Goal: Task Accomplishment & Management: Use online tool/utility

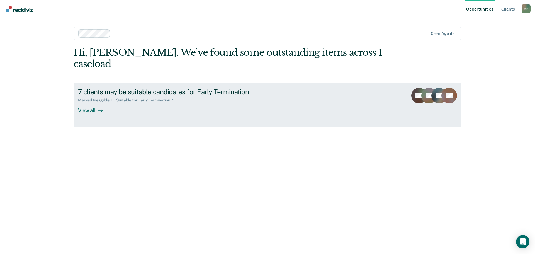
click at [92, 103] on div "View all" at bounding box center [93, 108] width 31 height 11
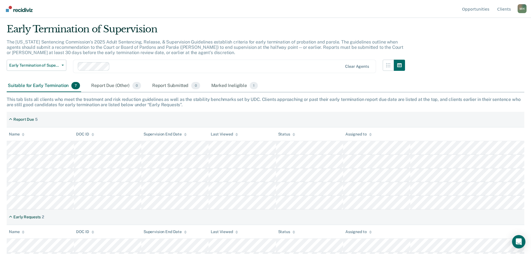
scroll to position [27, 0]
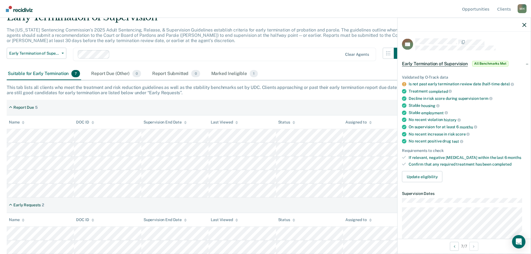
click at [335, 66] on div "Early Termination of Supervision Early Termination of Supervision Clear agents" at bounding box center [206, 58] width 399 height 20
click at [523, 24] on icon "button" at bounding box center [525, 25] width 4 height 4
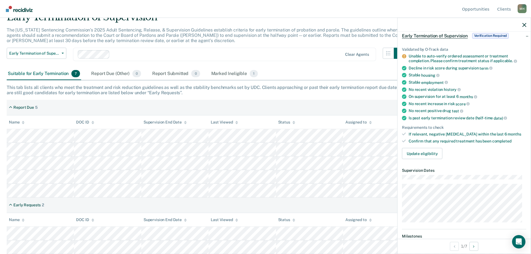
scroll to position [0, 0]
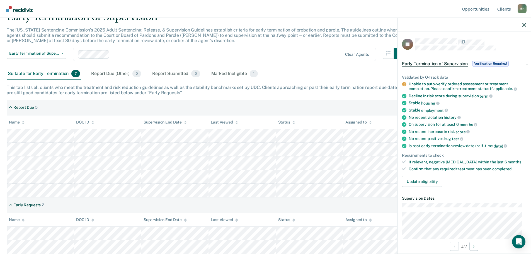
click at [460, 61] on span "Early Termination of Supervision" at bounding box center [435, 64] width 66 height 6
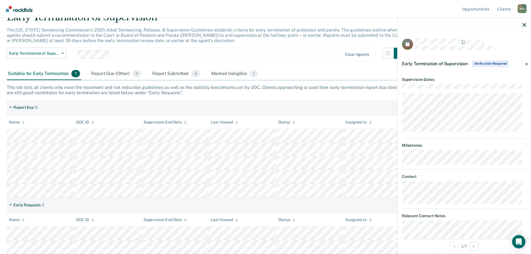
click at [460, 63] on span "Early Termination of Supervision" at bounding box center [435, 63] width 66 height 5
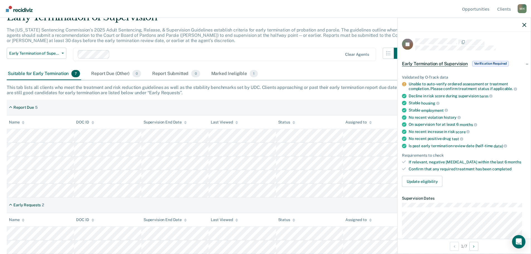
click at [460, 63] on span "Early Termination of Supervision" at bounding box center [435, 64] width 66 height 6
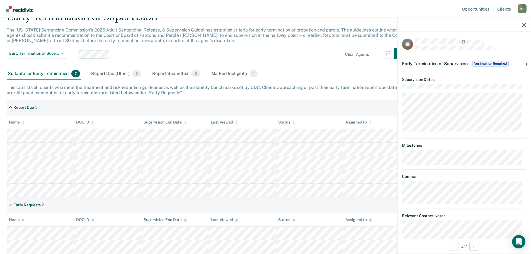
click at [460, 63] on span "Early Termination of Supervision" at bounding box center [435, 63] width 66 height 5
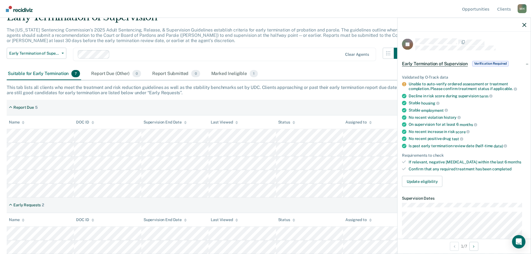
click at [487, 61] on span "Verification Required" at bounding box center [490, 64] width 37 height 6
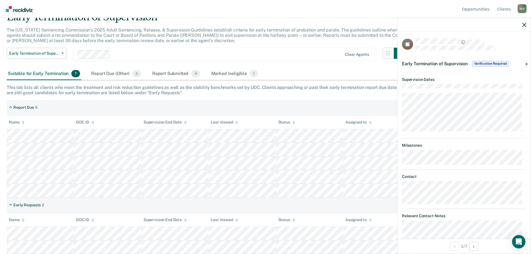
click at [487, 61] on span "Verification Required" at bounding box center [490, 64] width 37 height 6
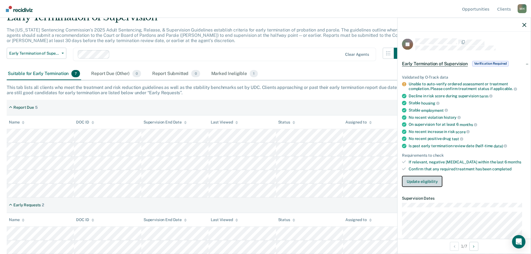
click at [424, 177] on button "Update eligibility" at bounding box center [422, 181] width 40 height 11
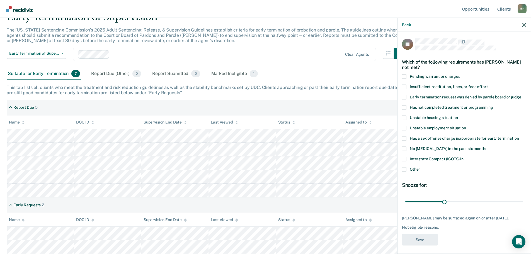
click at [404, 138] on span at bounding box center [404, 138] width 4 height 4
click at [519, 136] on input "Has a sex offense charge inappropriate for early termination" at bounding box center [519, 136] width 0 height 0
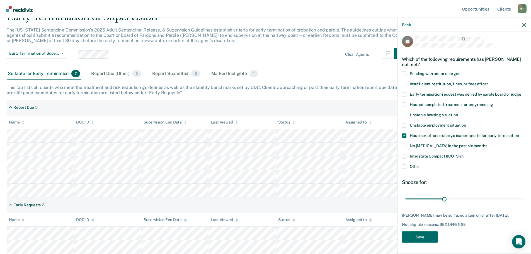
scroll to position [7, 0]
drag, startPoint x: 444, startPoint y: 194, endPoint x: 525, endPoint y: 195, distance: 81.7
type input "90"
click at [523, 195] on input "range" at bounding box center [464, 199] width 118 height 10
click at [425, 233] on button "Save" at bounding box center [420, 236] width 36 height 11
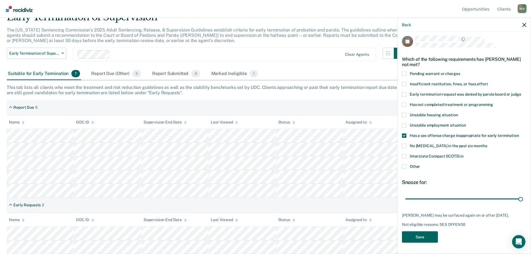
scroll to position [13, 0]
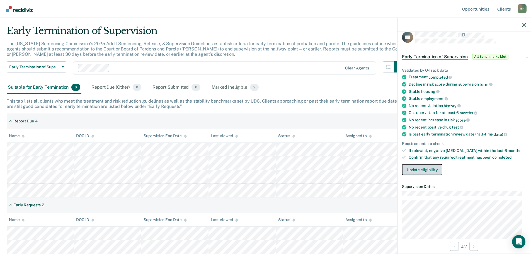
click at [427, 169] on button "Update eligibility" at bounding box center [422, 169] width 40 height 11
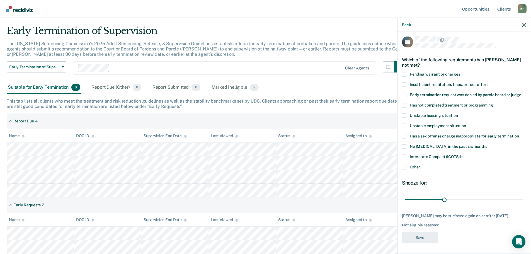
click at [405, 135] on span at bounding box center [404, 136] width 4 height 4
click at [519, 134] on input "Has a sex offense charge inappropriate for early termination" at bounding box center [519, 134] width 0 height 0
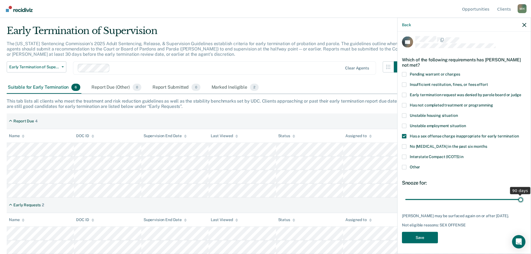
drag, startPoint x: 443, startPoint y: 199, endPoint x: 552, endPoint y: 204, distance: 108.6
type input "90"
click at [523, 204] on input "range" at bounding box center [464, 200] width 118 height 10
click at [431, 239] on button "Save" at bounding box center [420, 237] width 36 height 11
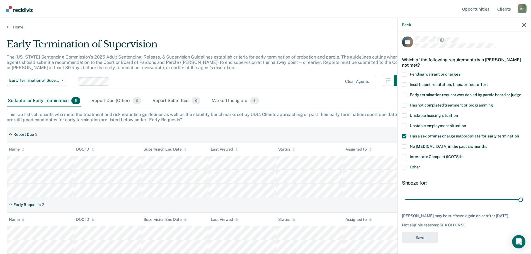
scroll to position [0, 0]
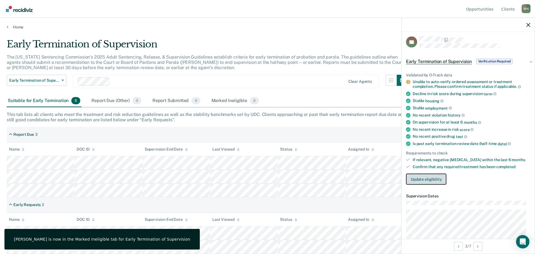
click at [426, 177] on button "Update eligibility" at bounding box center [426, 178] width 40 height 11
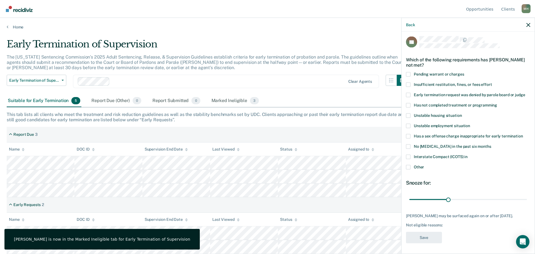
click at [410, 135] on span at bounding box center [408, 136] width 4 height 4
click at [523, 134] on input "Has a sex offense charge inappropriate for early termination" at bounding box center [523, 134] width 0 height 0
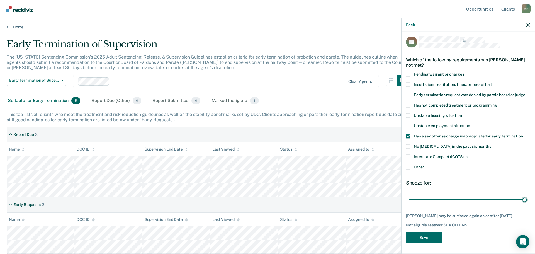
drag, startPoint x: 447, startPoint y: 199, endPoint x: 528, endPoint y: 202, distance: 81.5
type input "90"
click at [527, 201] on input "range" at bounding box center [469, 200] width 118 height 10
click at [431, 242] on button "Save" at bounding box center [424, 237] width 36 height 11
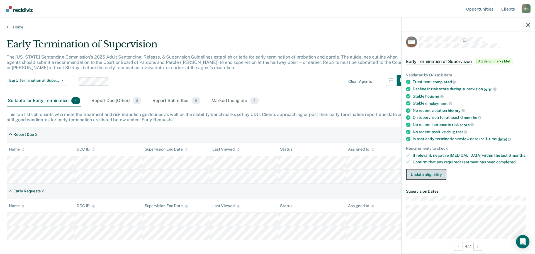
click at [428, 175] on button "Update eligibility" at bounding box center [426, 174] width 40 height 11
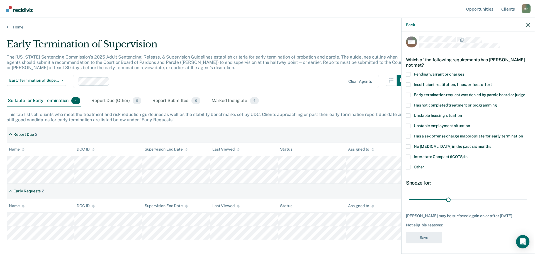
click at [410, 136] on span at bounding box center [408, 136] width 4 height 4
click at [523, 134] on input "Has a sex offense charge inappropriate for early termination" at bounding box center [523, 134] width 0 height 0
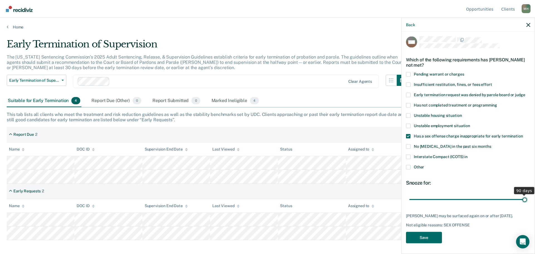
drag, startPoint x: 448, startPoint y: 199, endPoint x: 532, endPoint y: 202, distance: 84.3
type input "90"
click at [527, 202] on input "range" at bounding box center [469, 200] width 118 height 10
click at [428, 236] on button "Save" at bounding box center [424, 237] width 36 height 11
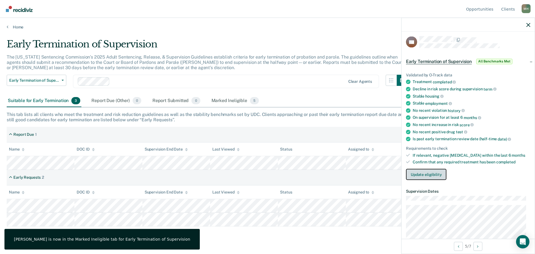
click at [432, 174] on button "Update eligibility" at bounding box center [426, 174] width 40 height 11
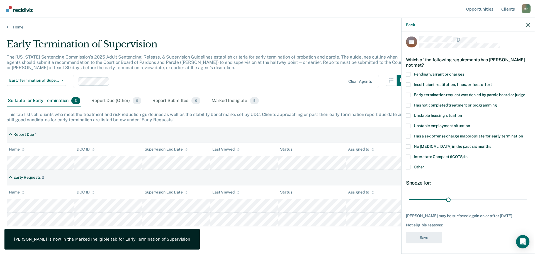
click at [409, 137] on span at bounding box center [408, 136] width 4 height 4
click at [523, 134] on input "Has a sex offense charge inappropriate for early termination" at bounding box center [523, 134] width 0 height 0
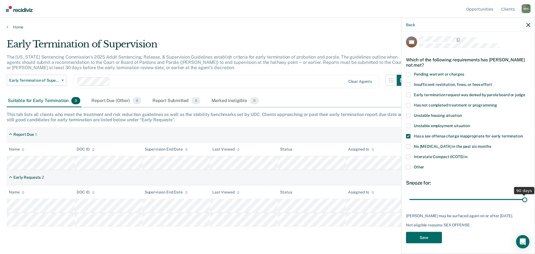
drag, startPoint x: 448, startPoint y: 200, endPoint x: 532, endPoint y: 203, distance: 83.1
type input "90"
click at [527, 203] on input "range" at bounding box center [469, 200] width 118 height 10
click at [434, 235] on button "Save" at bounding box center [424, 237] width 36 height 11
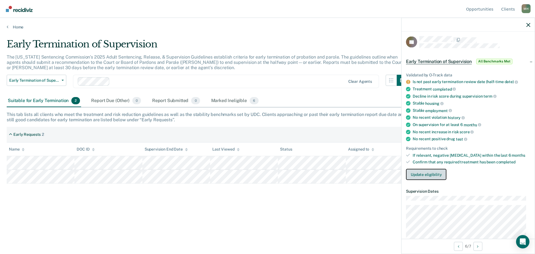
click at [419, 173] on button "Update eligibility" at bounding box center [426, 174] width 40 height 11
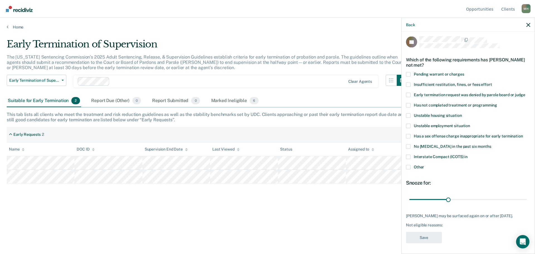
click at [408, 135] on span at bounding box center [408, 136] width 4 height 4
click at [523, 134] on input "Has a sex offense charge inappropriate for early termination" at bounding box center [523, 134] width 0 height 0
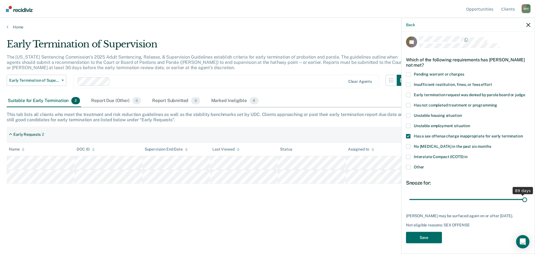
drag, startPoint x: 448, startPoint y: 201, endPoint x: 522, endPoint y: 202, distance: 73.4
type input "90"
click at [521, 202] on input "range" at bounding box center [469, 200] width 118 height 10
click at [432, 243] on button "Save" at bounding box center [424, 237] width 36 height 11
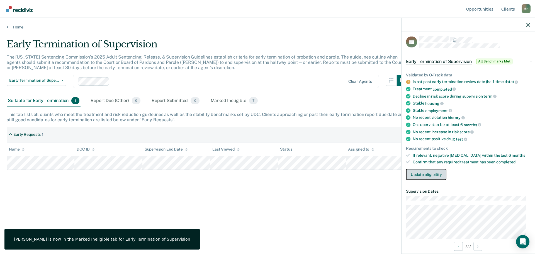
click at [434, 177] on button "Update eligibility" at bounding box center [426, 174] width 40 height 11
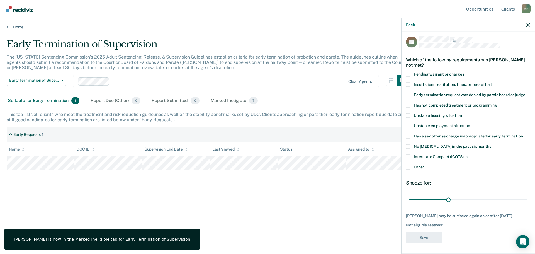
click at [409, 136] on span at bounding box center [408, 136] width 4 height 4
click at [523, 134] on input "Has a sex offense charge inappropriate for early termination" at bounding box center [523, 134] width 0 height 0
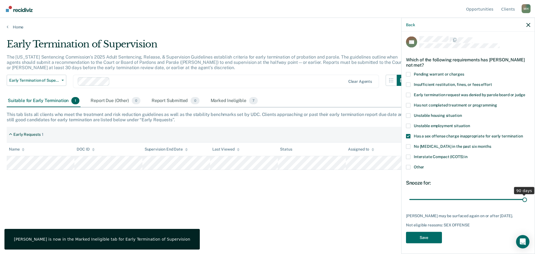
drag, startPoint x: 448, startPoint y: 198, endPoint x: 539, endPoint y: 203, distance: 91.1
type input "90"
click at [527, 203] on input "range" at bounding box center [469, 200] width 118 height 10
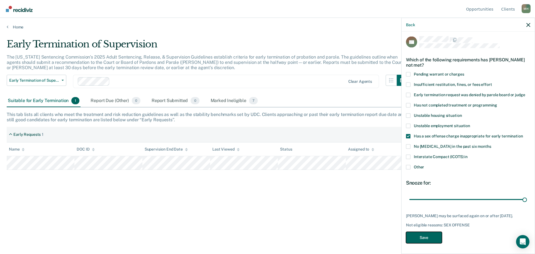
click at [421, 235] on button "Save" at bounding box center [424, 237] width 36 height 11
